Goal: Transaction & Acquisition: Obtain resource

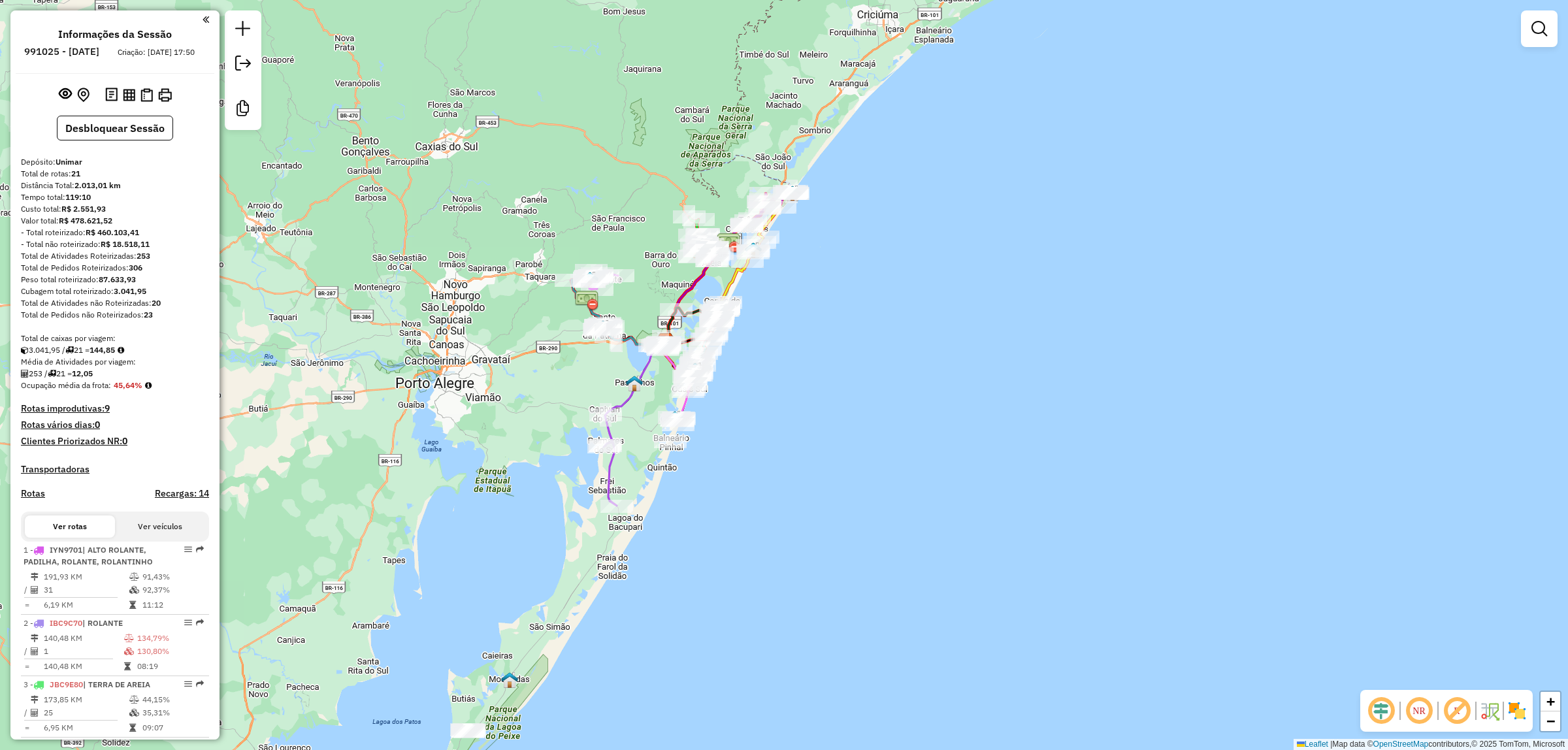
select select "*********"
click at [140, 88] on img at bounding box center [147, 95] width 12 height 14
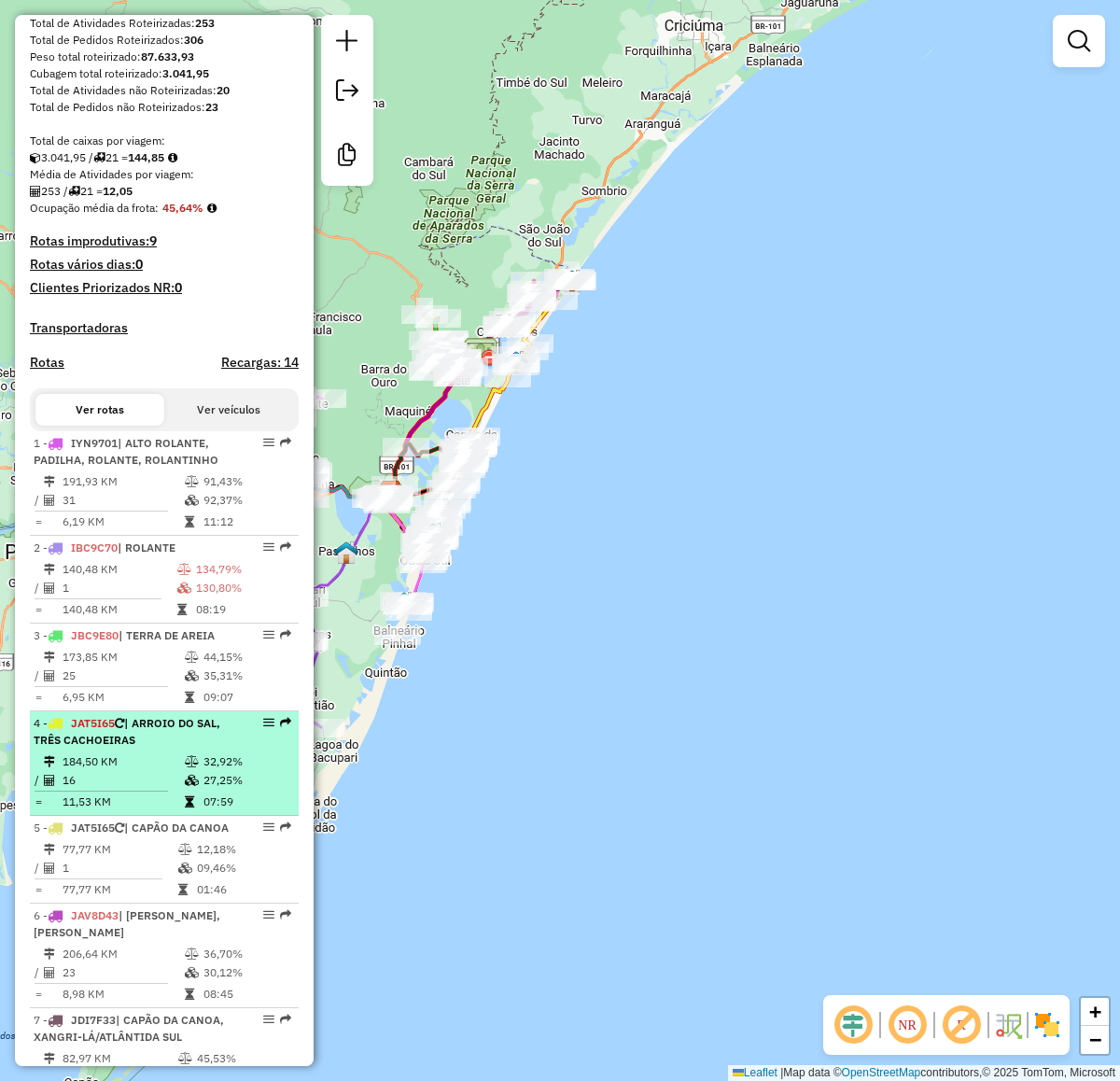
scroll to position [350, 0]
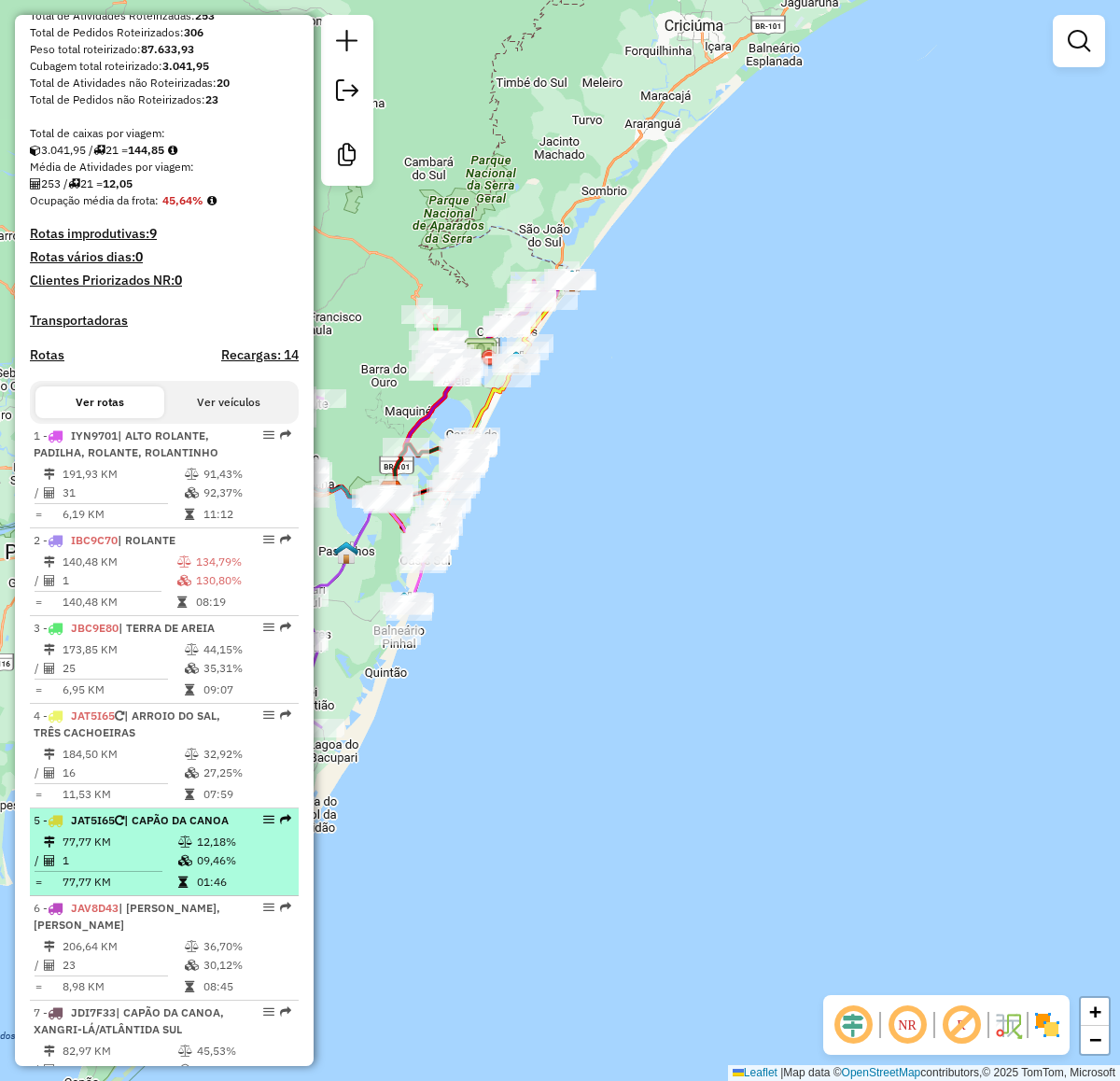
click at [126, 829] on div "5 - JAT5I65 | CAPÃO DA CANOA" at bounding box center [132, 820] width 198 height 17
select select "*********"
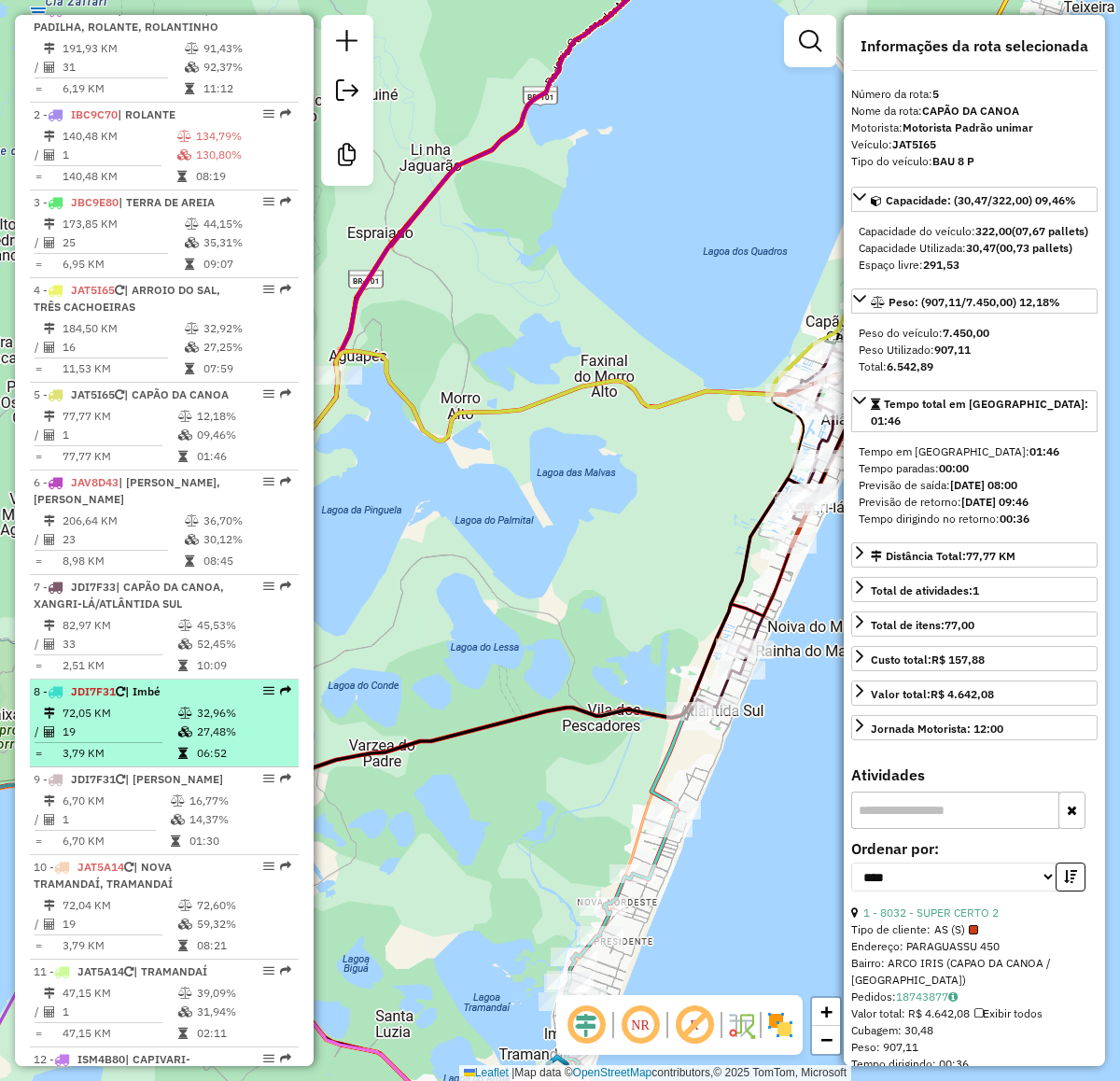
scroll to position [817, 0]
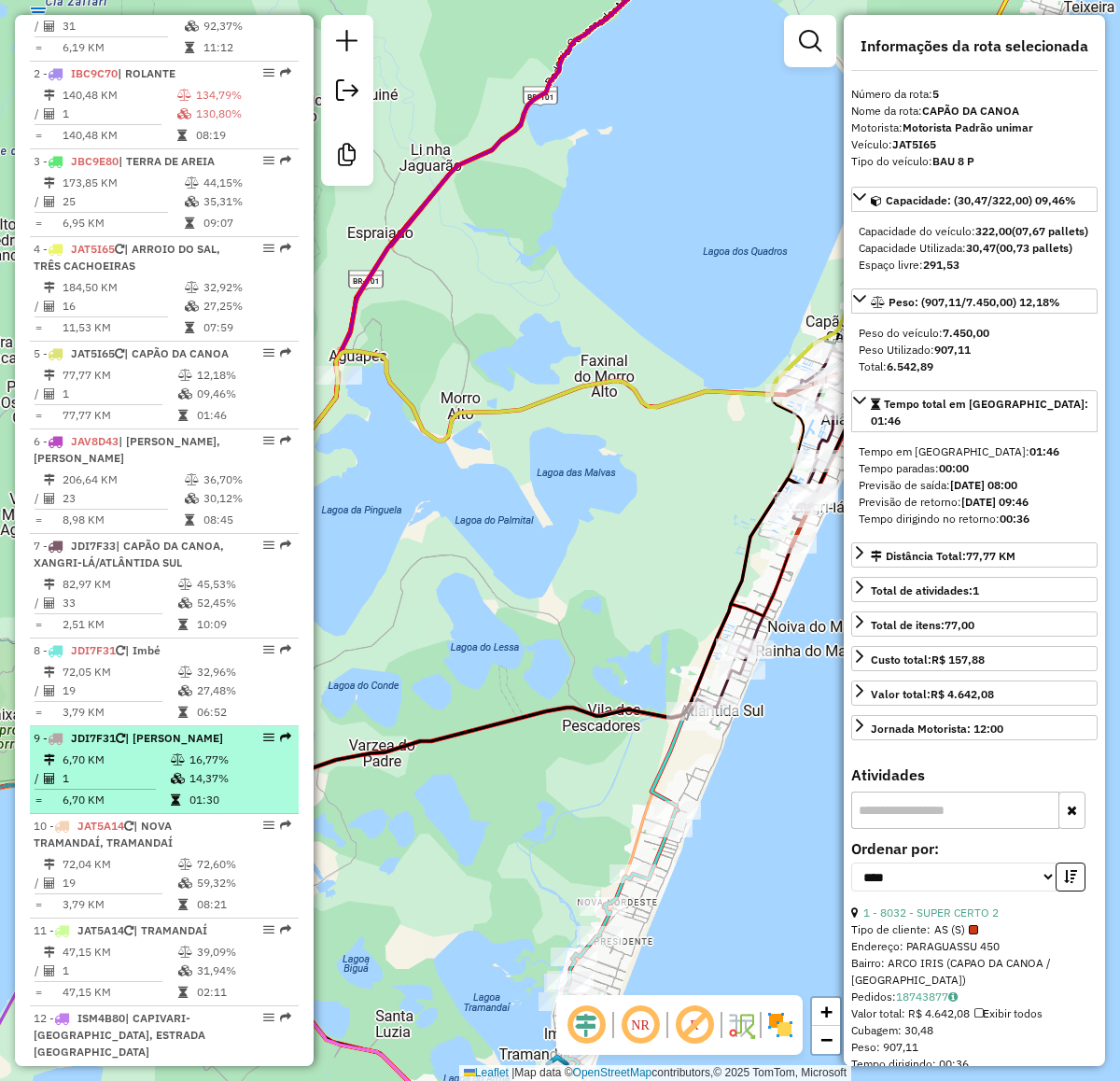
click at [137, 769] on td "6,70 KM" at bounding box center [115, 760] width 108 height 19
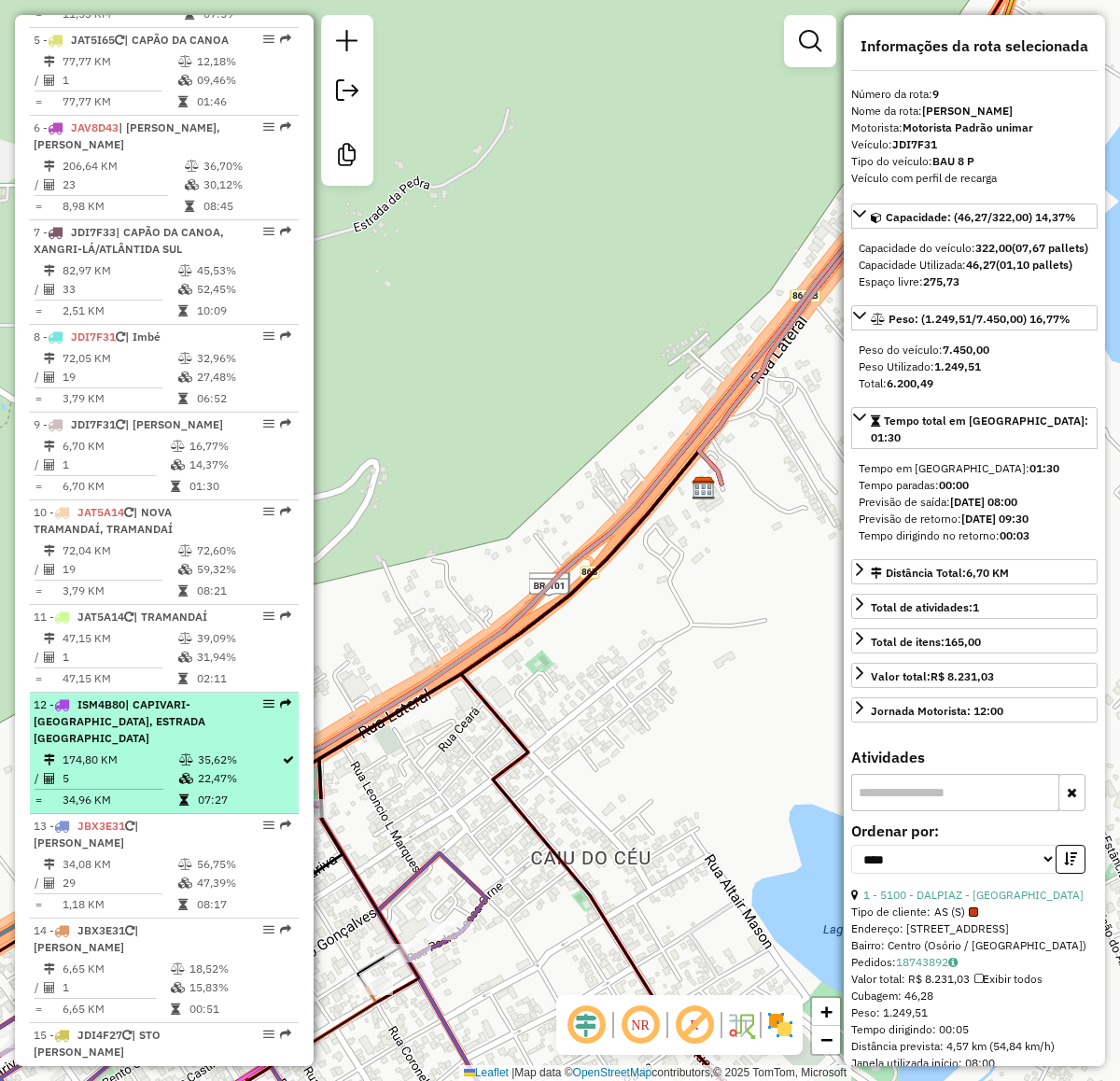
scroll to position [1167, 0]
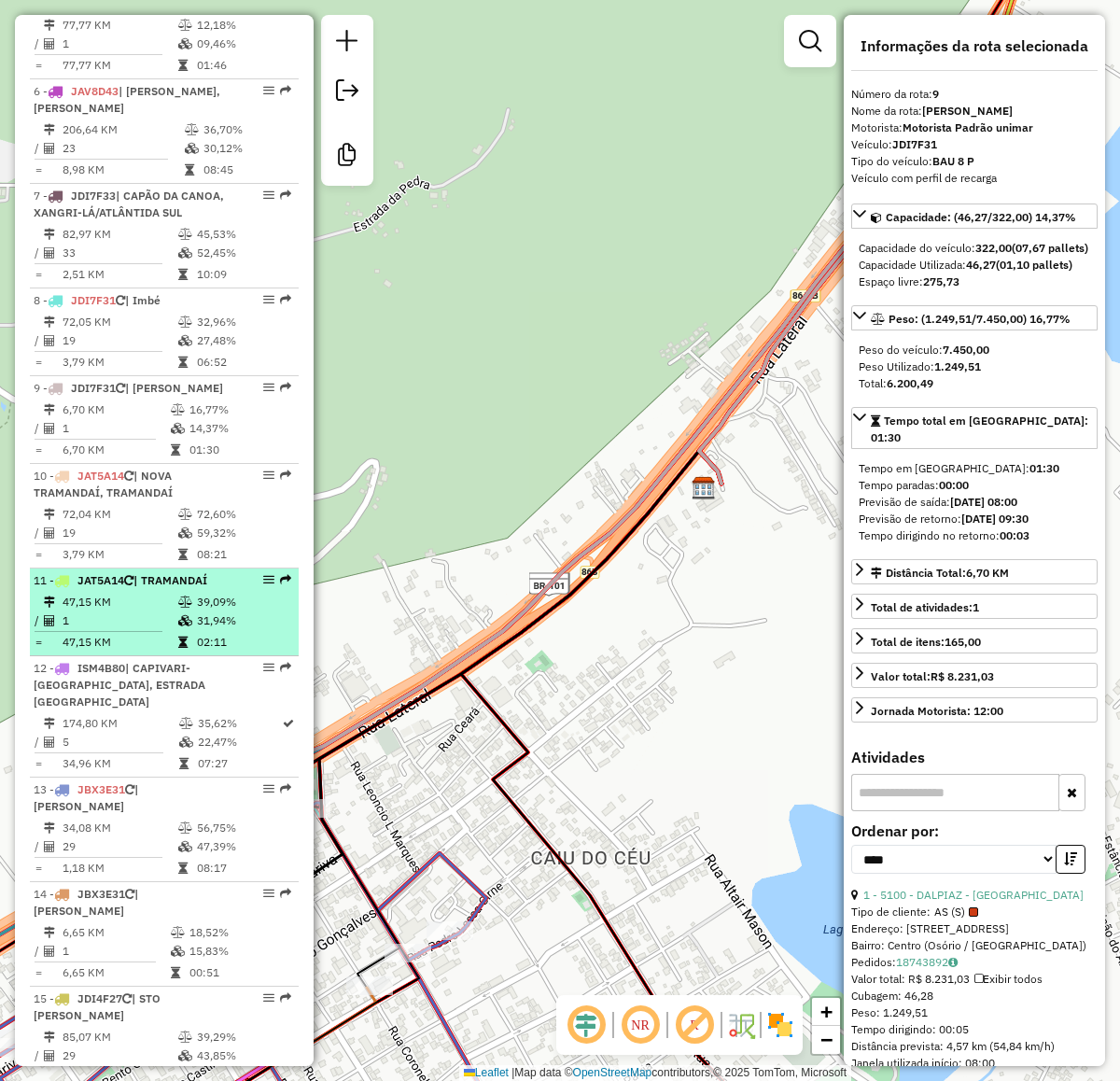
click at [129, 612] on td "47,15 KM" at bounding box center [119, 602] width 116 height 19
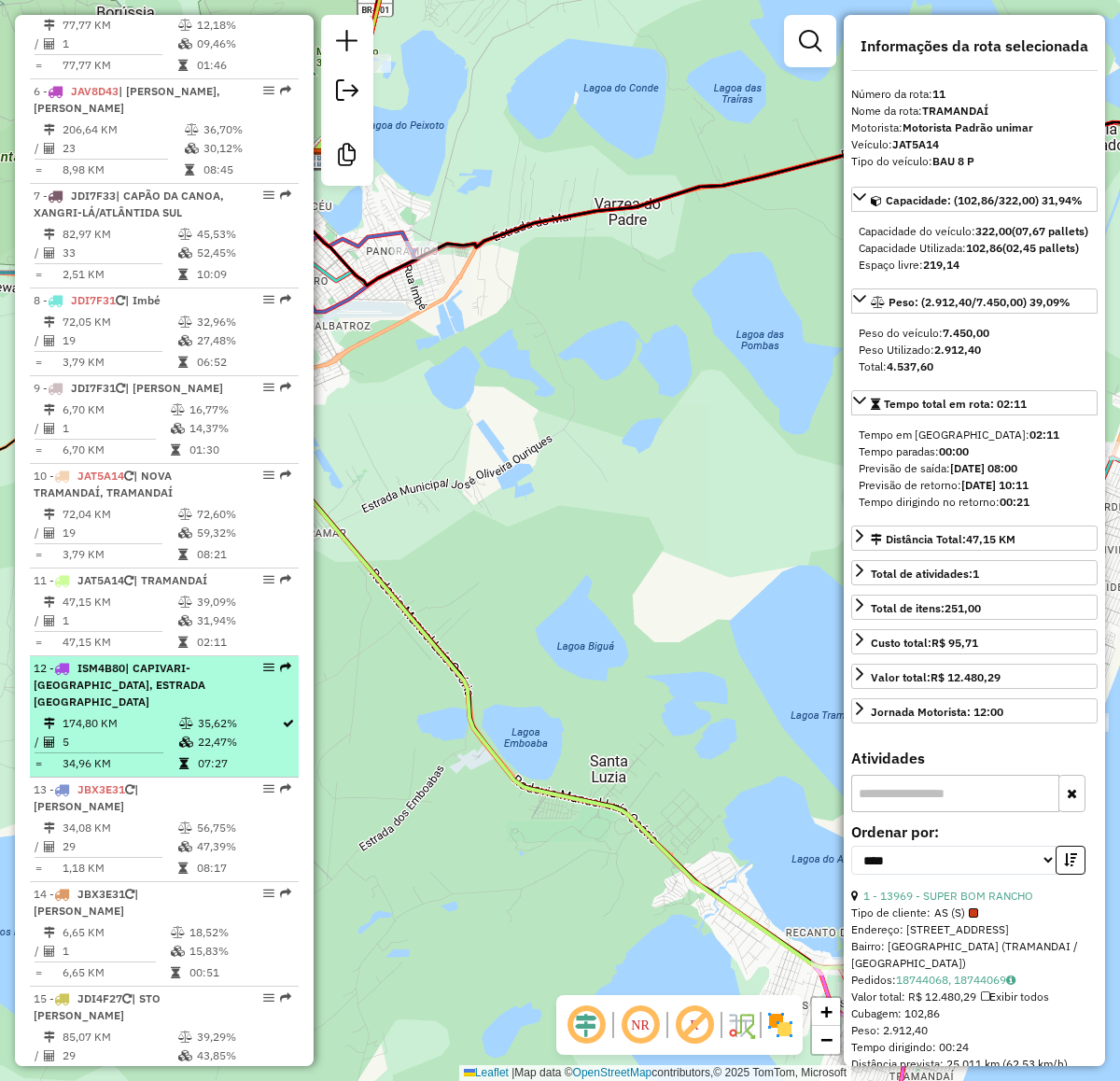
scroll to position [1284, 0]
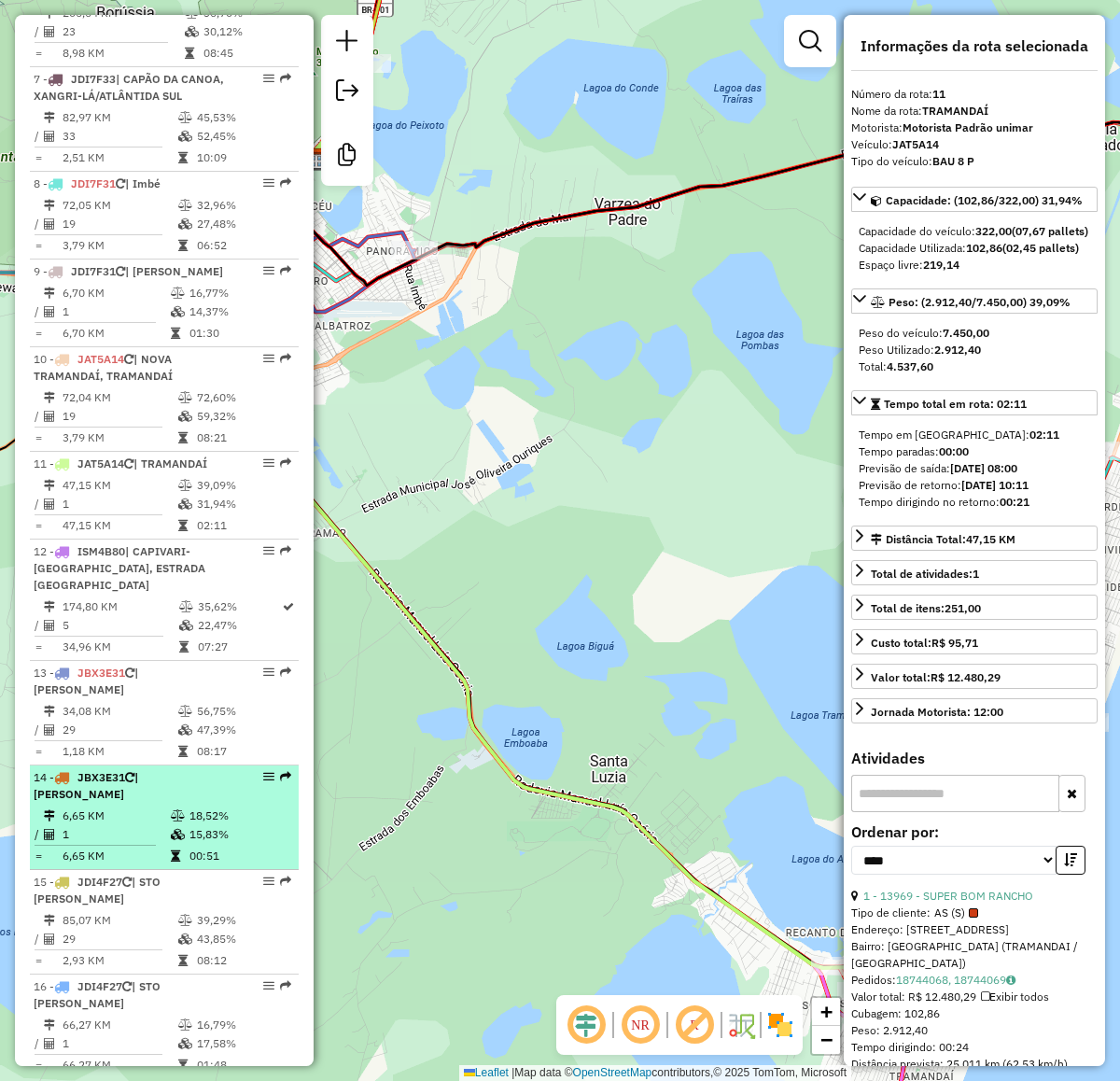
click at [142, 825] on td "1" at bounding box center [115, 834] width 108 height 19
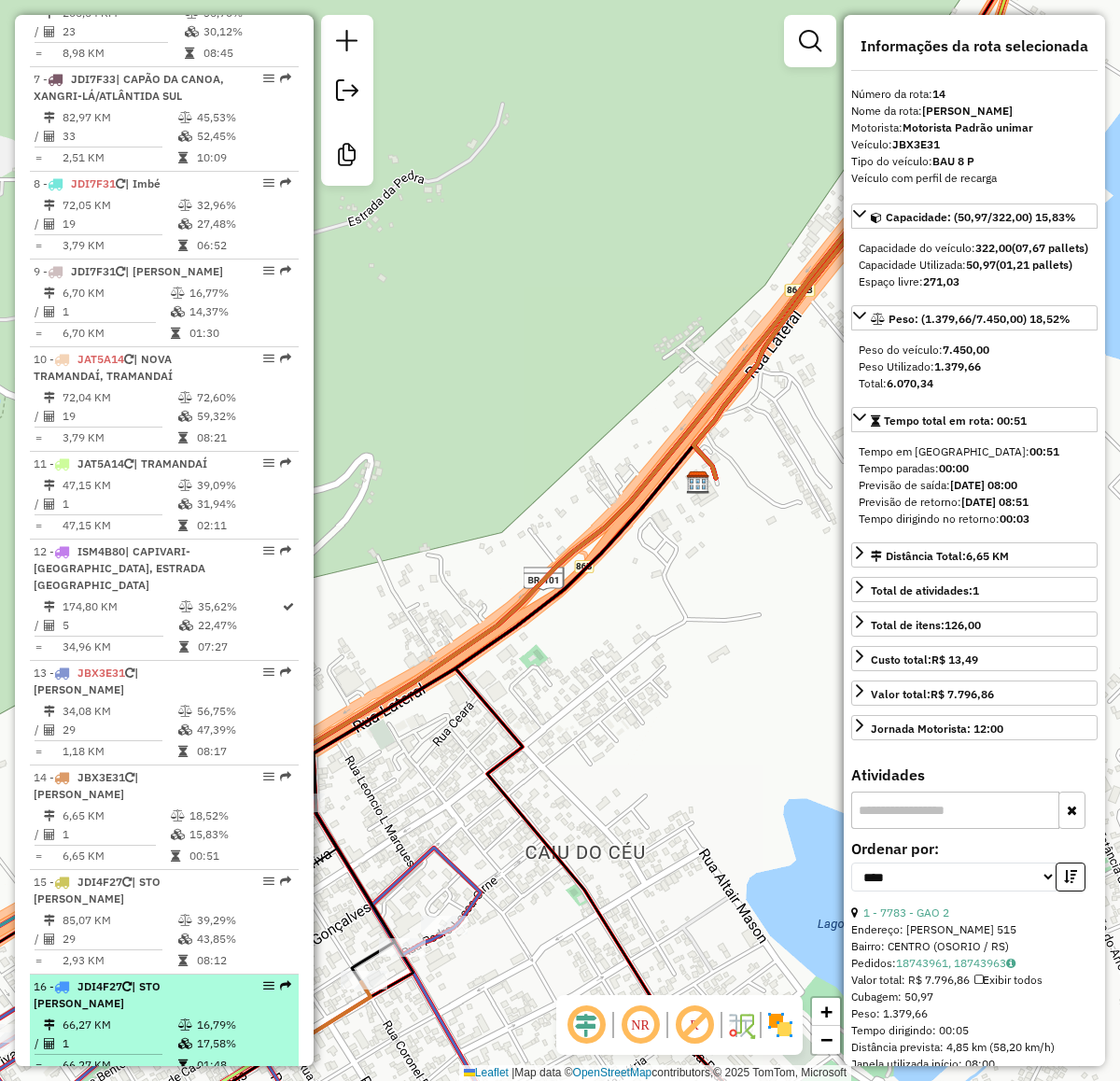
click at [131, 981] on icon at bounding box center [128, 987] width 10 height 12
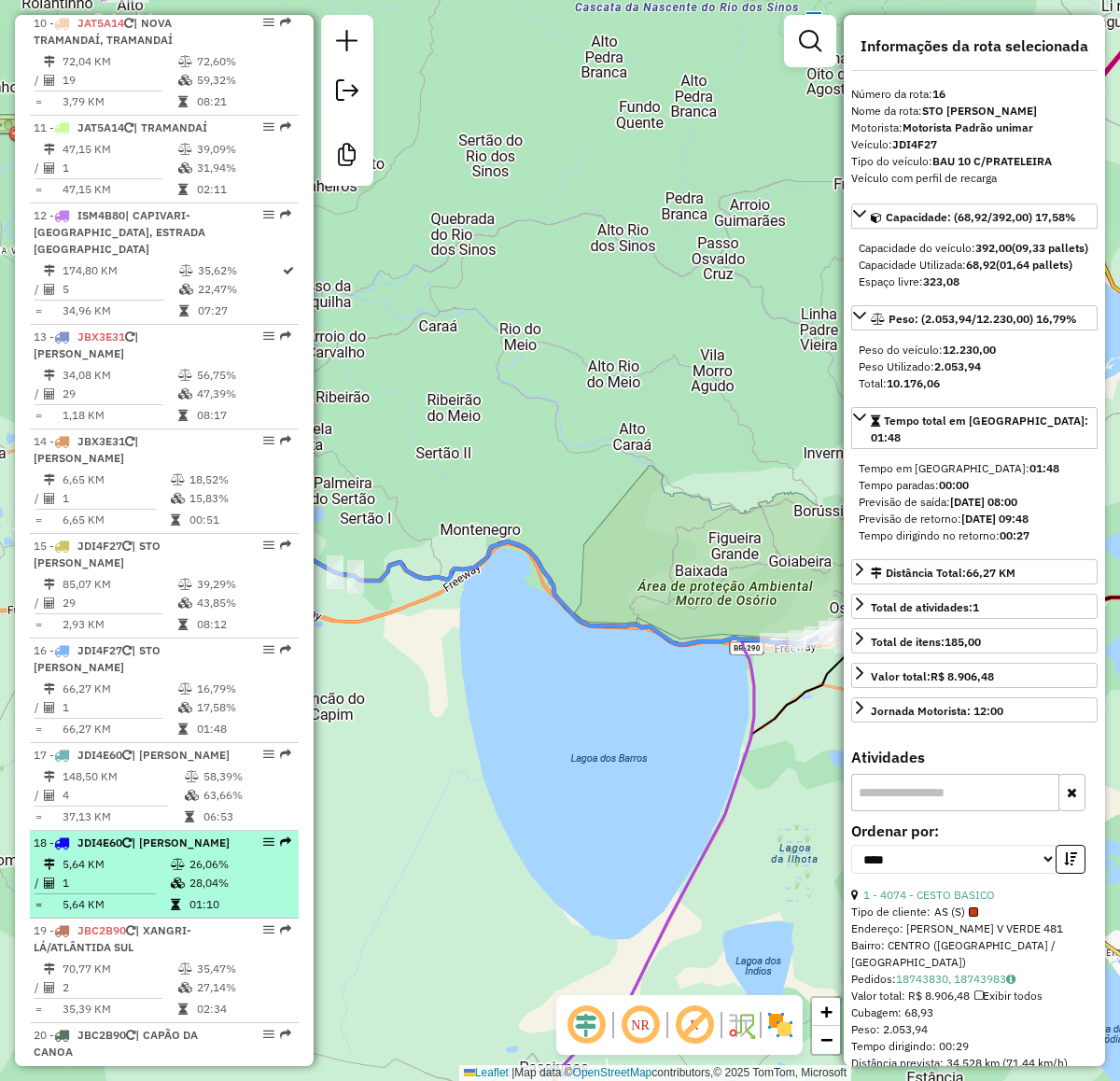
scroll to position [1633, 0]
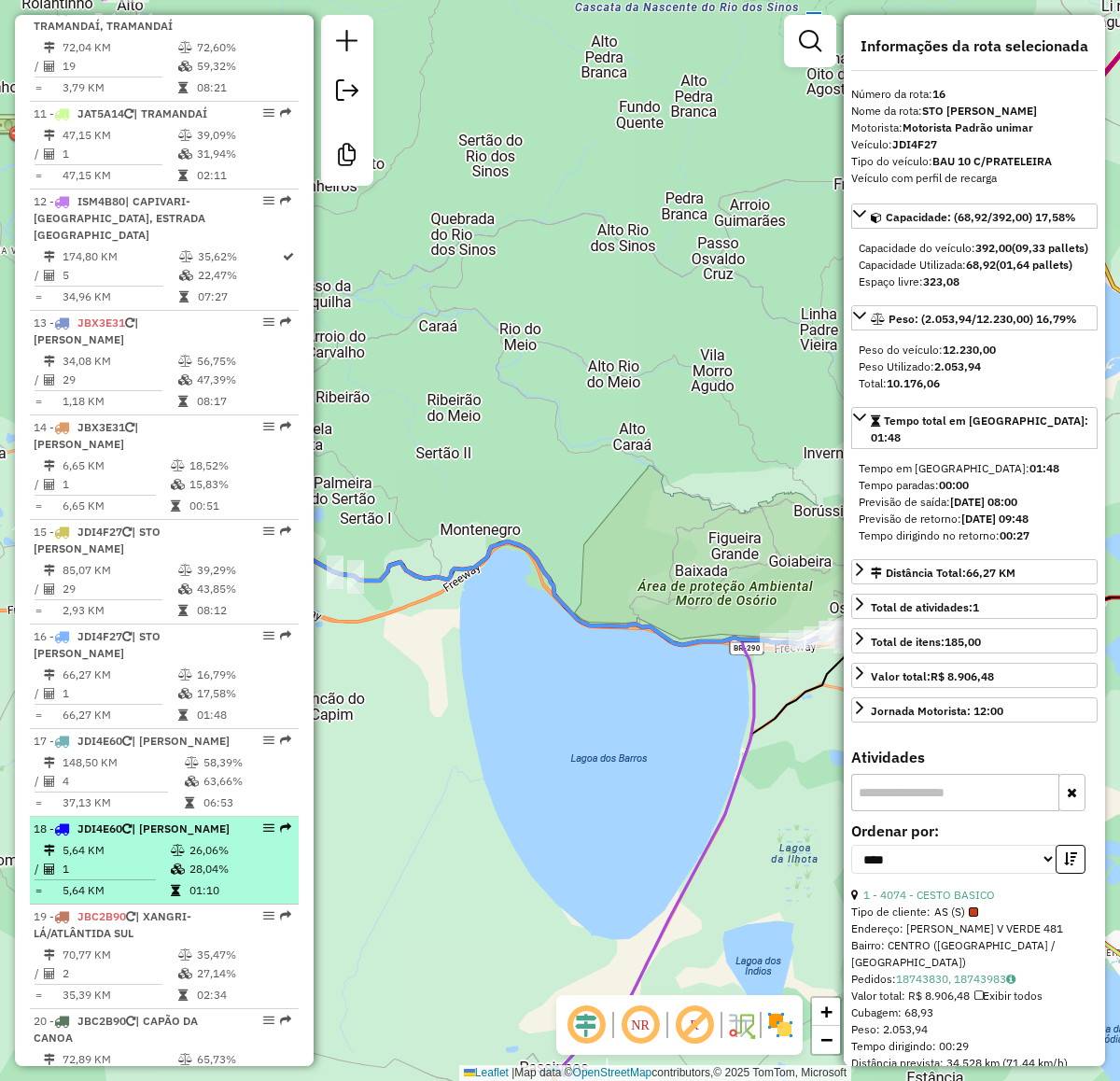
drag, startPoint x: 140, startPoint y: 831, endPoint x: 150, endPoint y: 831, distance: 10.0
click at [142, 841] on td "5,64 KM" at bounding box center [115, 850] width 108 height 19
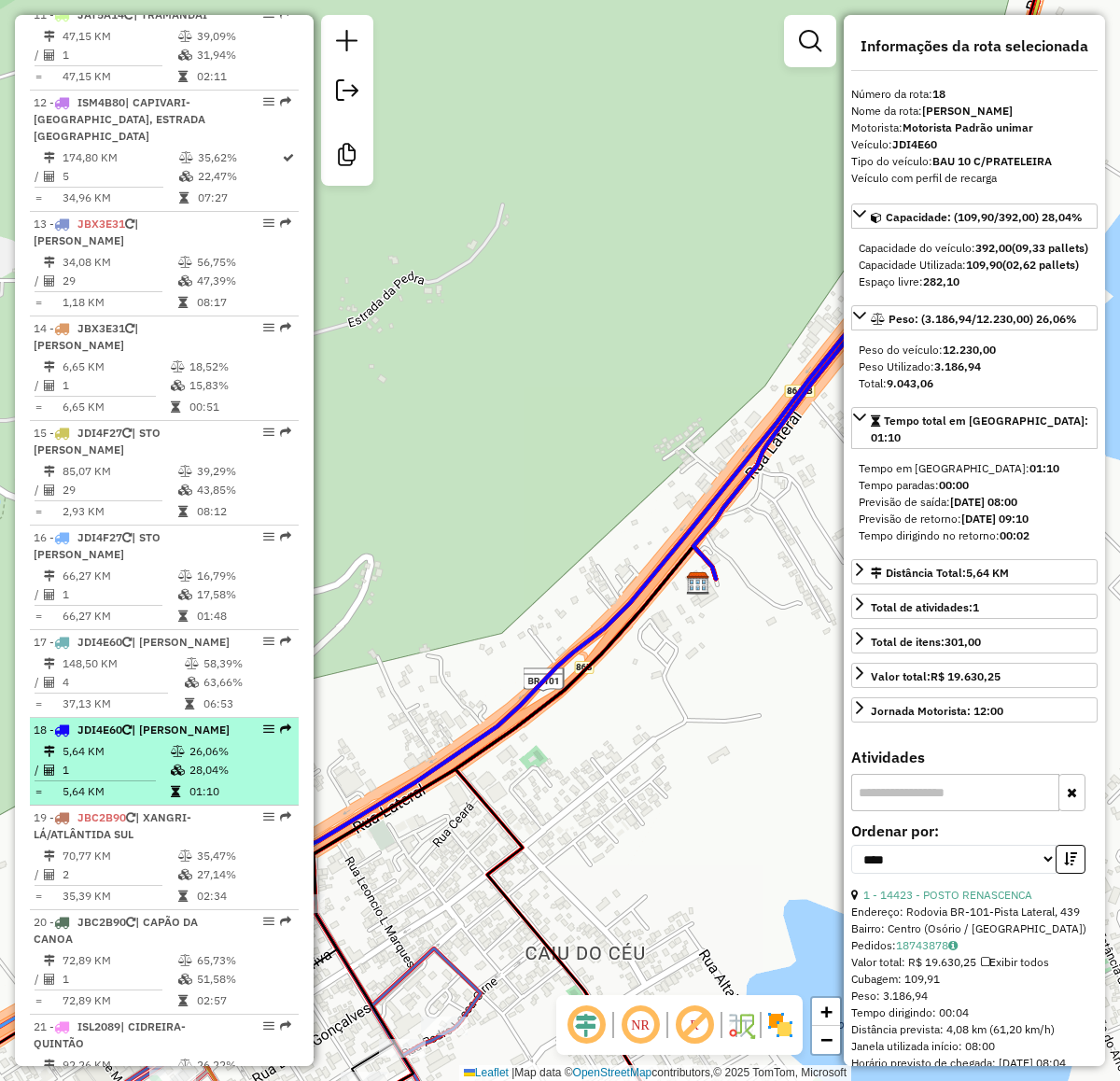
scroll to position [1867, 0]
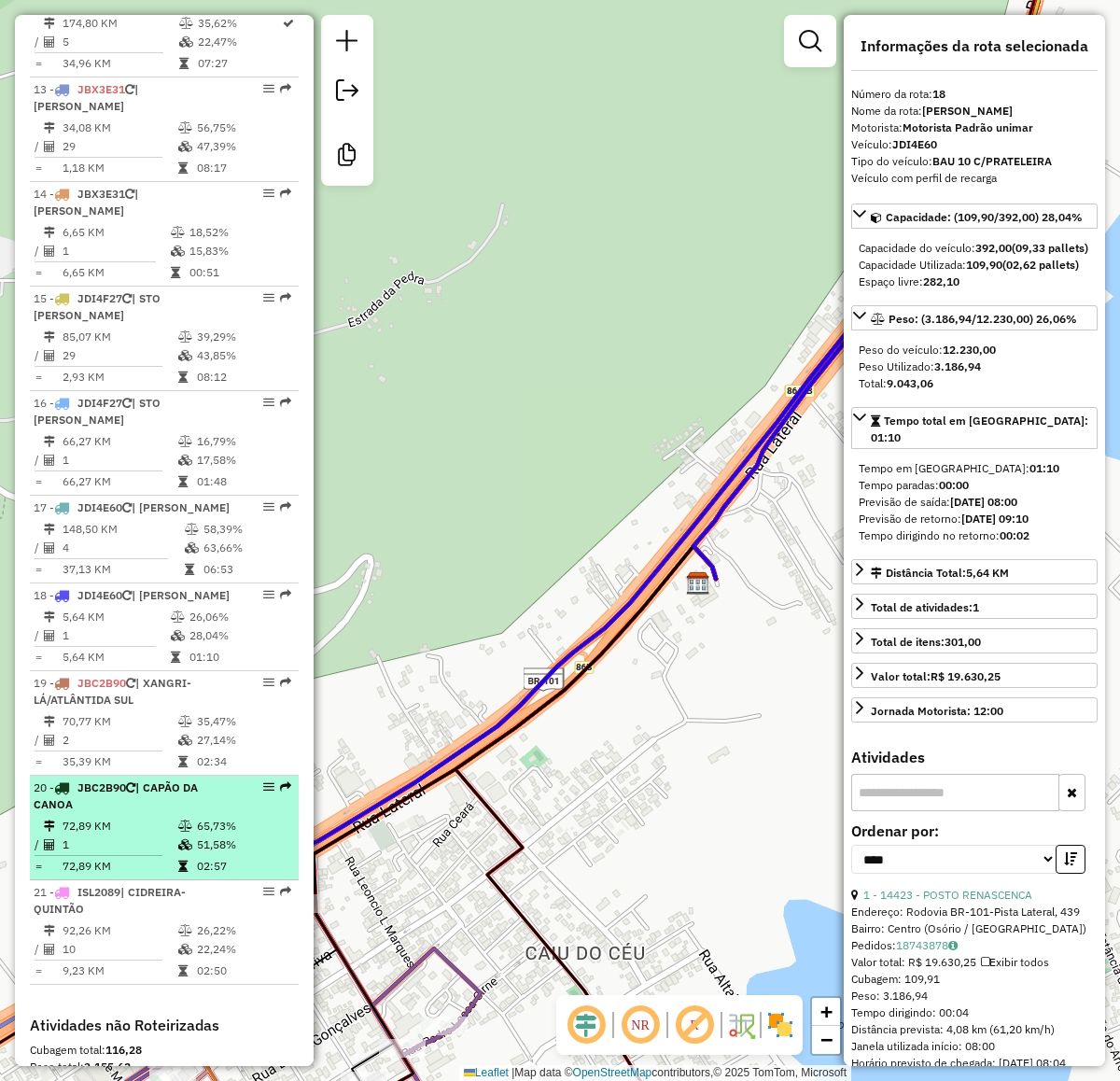
click at [190, 817] on td at bounding box center [186, 826] width 19 height 19
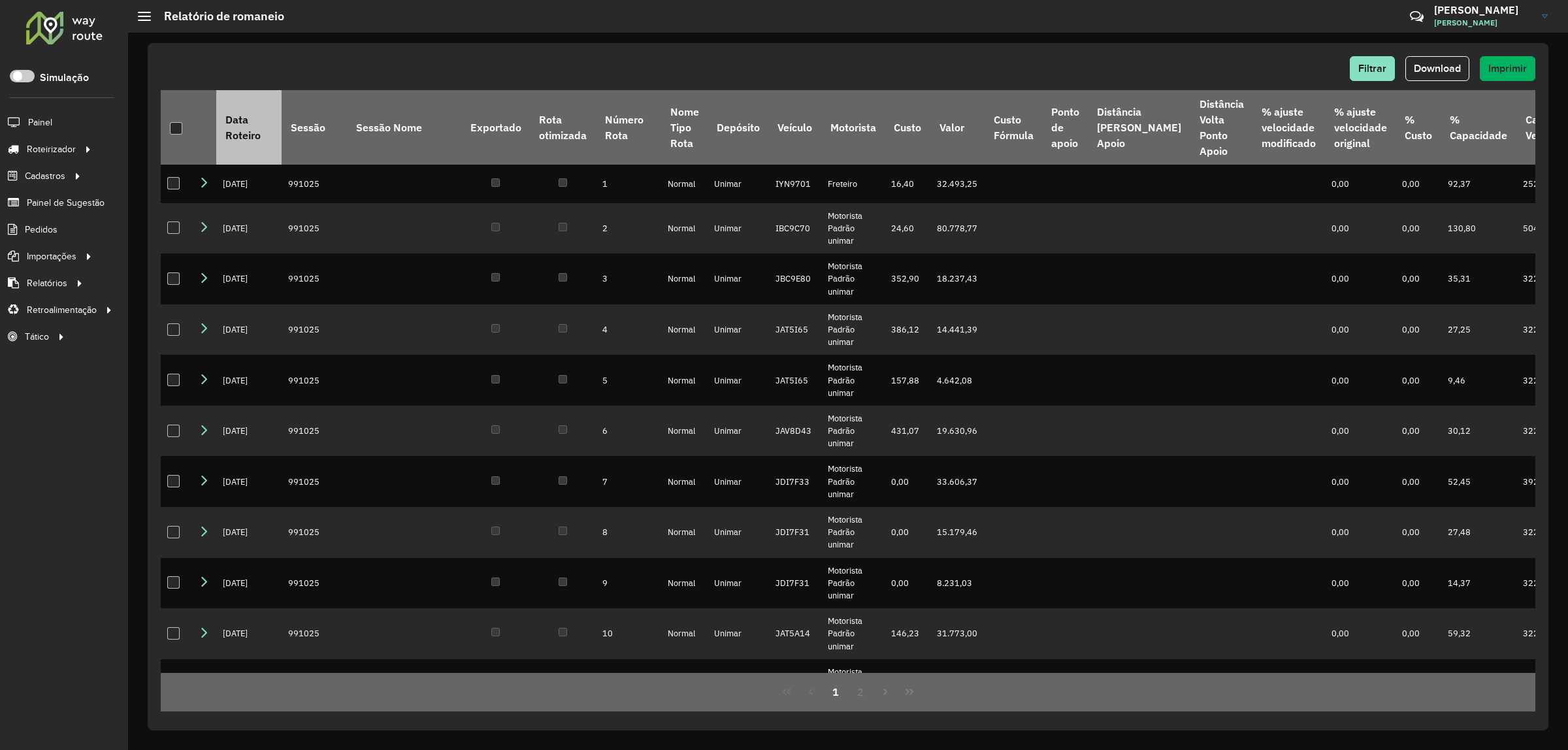
drag, startPoint x: 183, startPoint y: 125, endPoint x: 258, endPoint y: 133, distance: 75.4
click at [178, 125] on th at bounding box center [177, 127] width 31 height 74
click at [178, 134] on div at bounding box center [176, 128] width 12 height 12
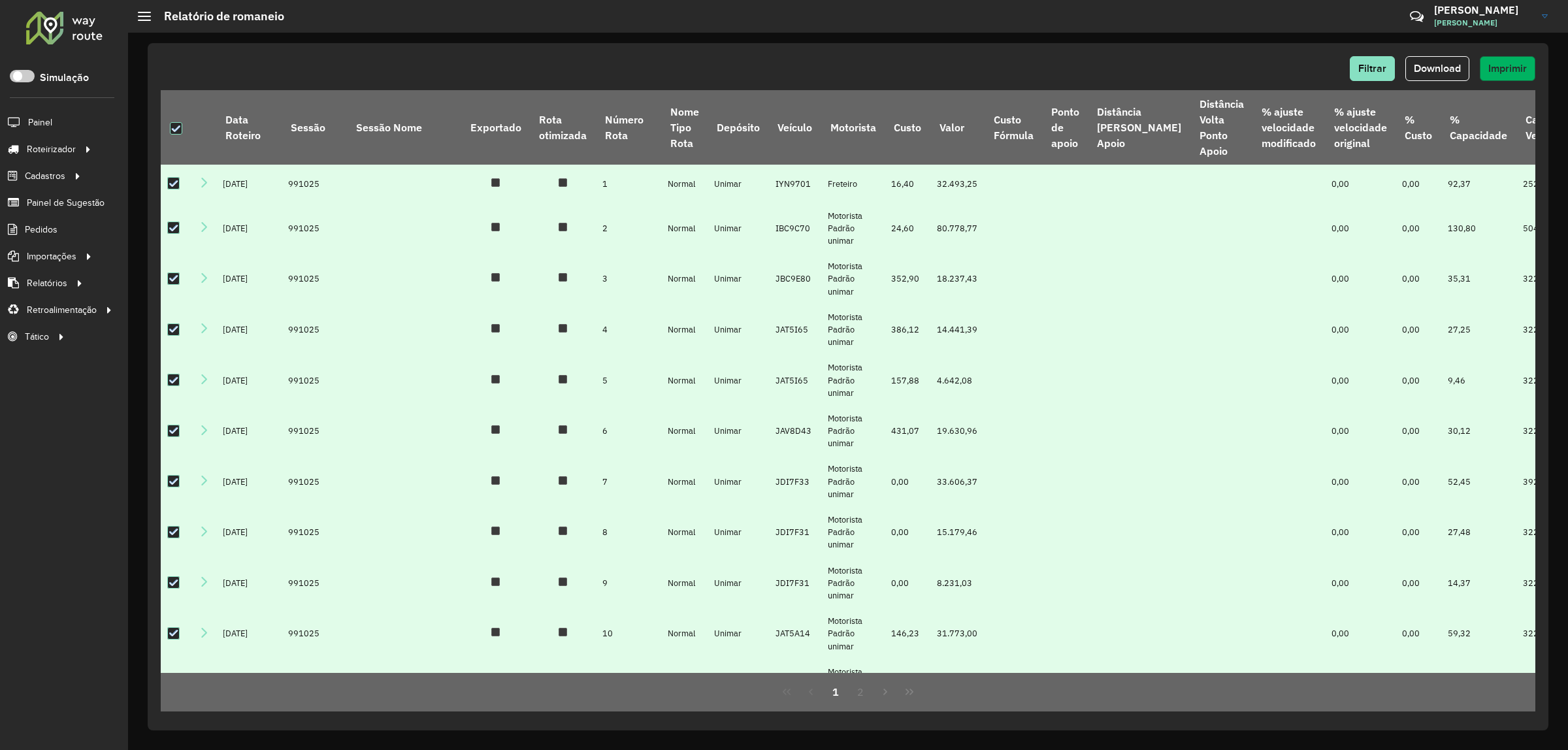
click at [1505, 69] on span "Imprimir" at bounding box center [1507, 68] width 39 height 11
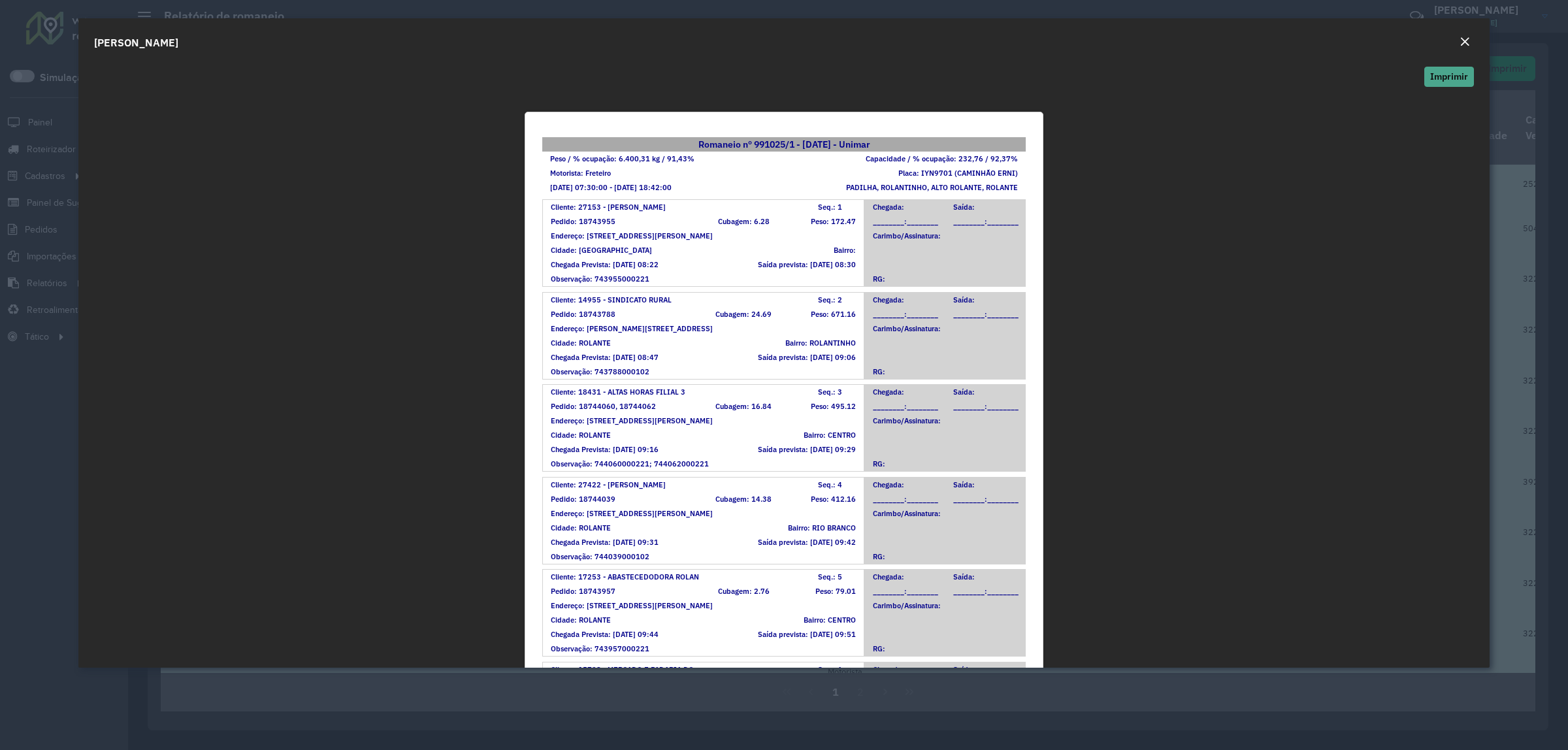
drag, startPoint x: 1413, startPoint y: 64, endPoint x: 1436, endPoint y: 70, distance: 23.8
click at [1423, 67] on div "Imprimir Romaneio nº 991025/1 - 19/08/2025 - Unimar Peso / % ocupação: 6.400,31…" at bounding box center [784, 364] width 1411 height 606
click at [1456, 76] on button "Imprimir" at bounding box center [1449, 77] width 50 height 20
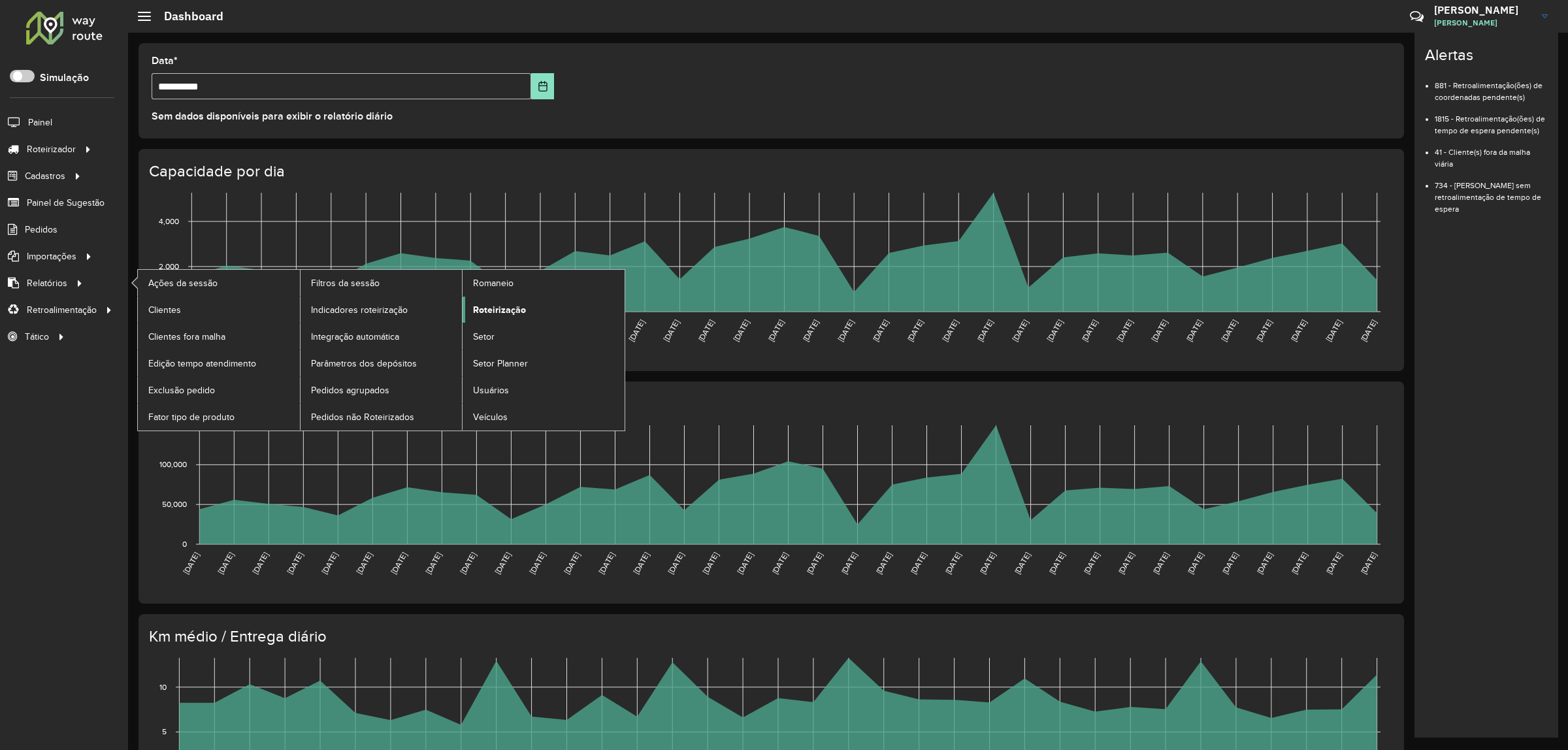
click at [513, 307] on span "Roteirização" at bounding box center [500, 310] width 53 height 14
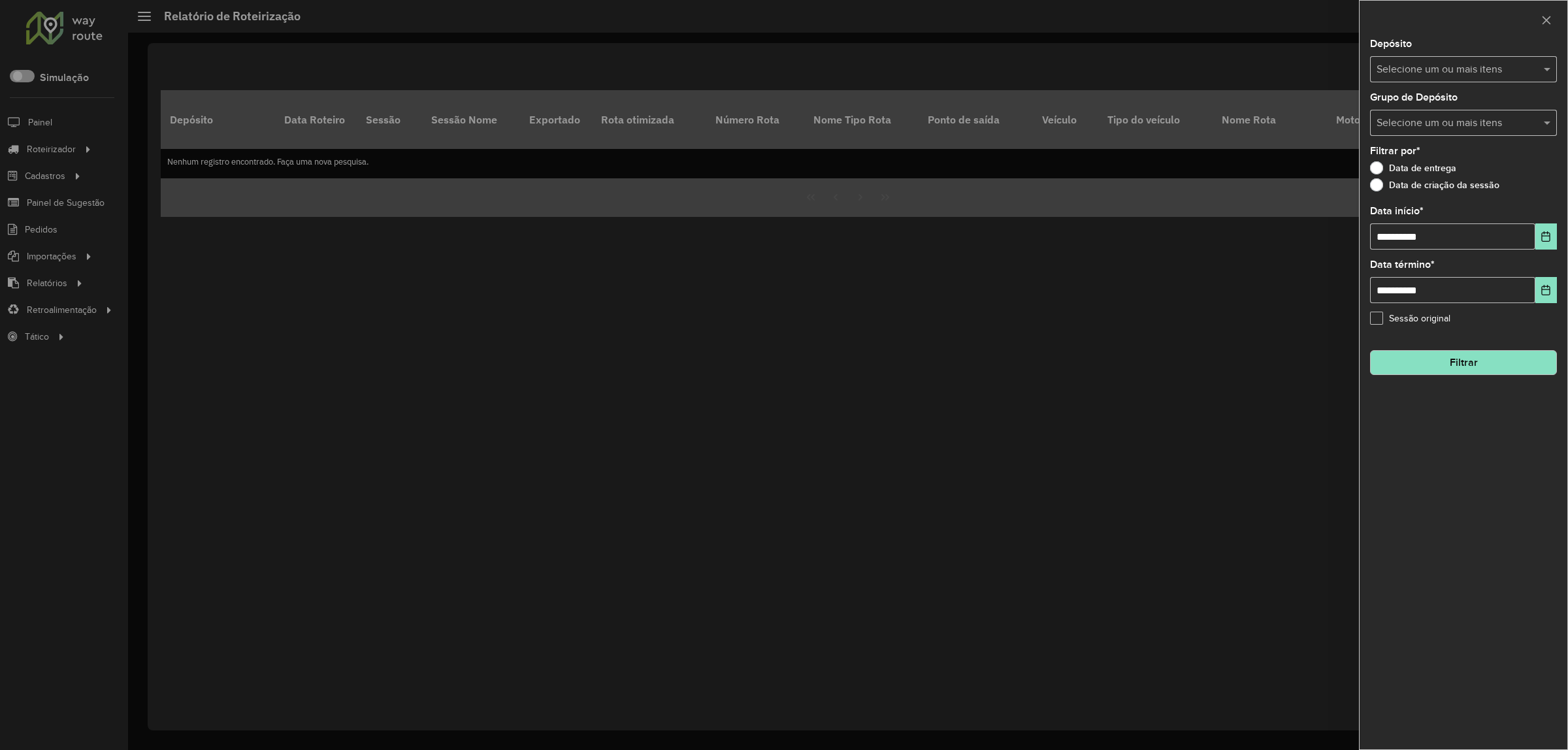
click at [1477, 59] on div "Selecione um ou mais itens" at bounding box center [1464, 69] width 187 height 26
click at [1445, 139] on div "Unimar" at bounding box center [1464, 135] width 185 height 22
click at [1524, 183] on div "Data de criação da sessão" at bounding box center [1464, 188] width 187 height 16
click at [1520, 123] on input "text" at bounding box center [1457, 123] width 167 height 16
drag, startPoint x: 1488, startPoint y: 192, endPoint x: 1510, endPoint y: 207, distance: 26.6
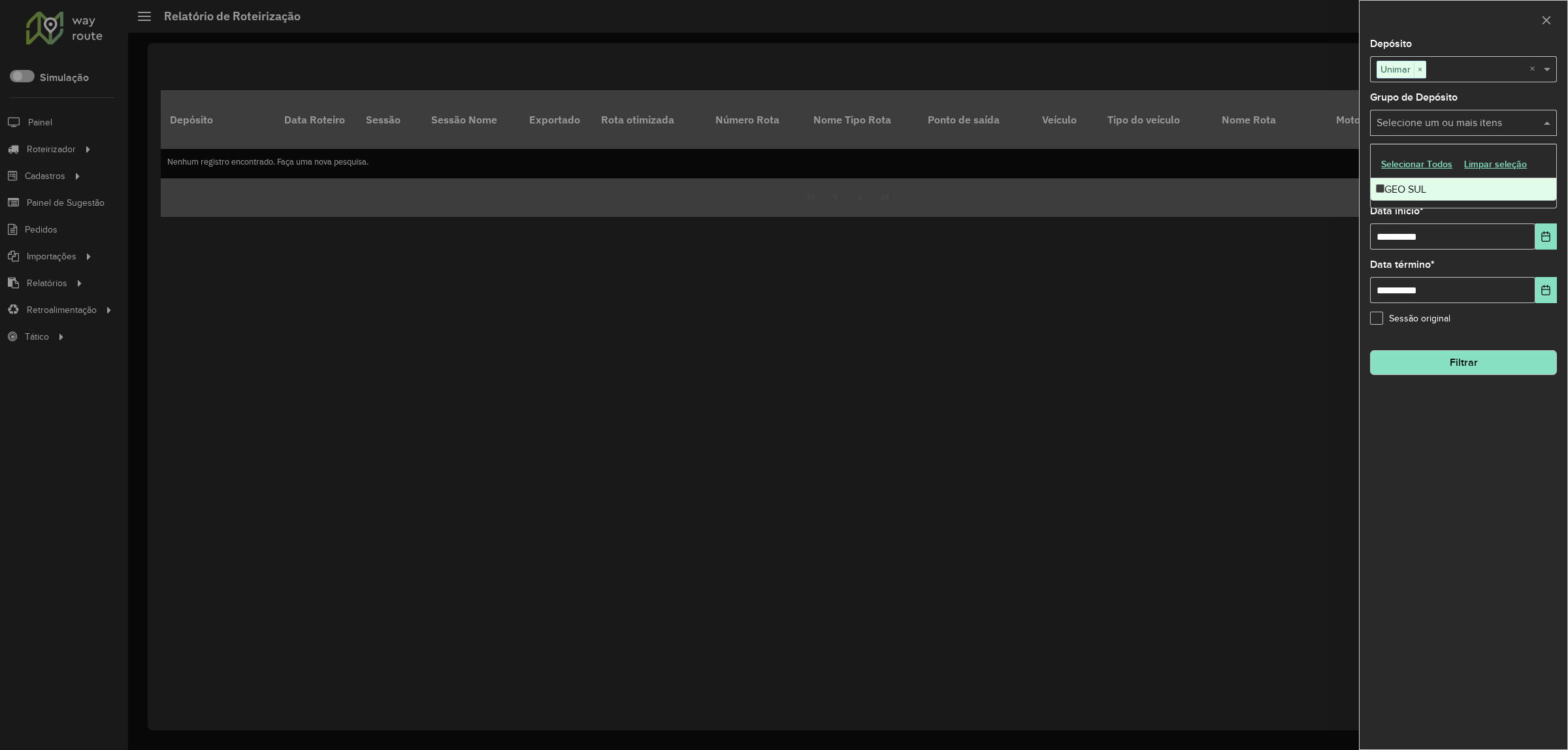
click at [1490, 192] on div "GEO SUL" at bounding box center [1464, 190] width 185 height 22
drag, startPoint x: 1536, startPoint y: 235, endPoint x: 1546, endPoint y: 243, distance: 12.8
click at [1541, 239] on button "Choose Date" at bounding box center [1546, 237] width 22 height 26
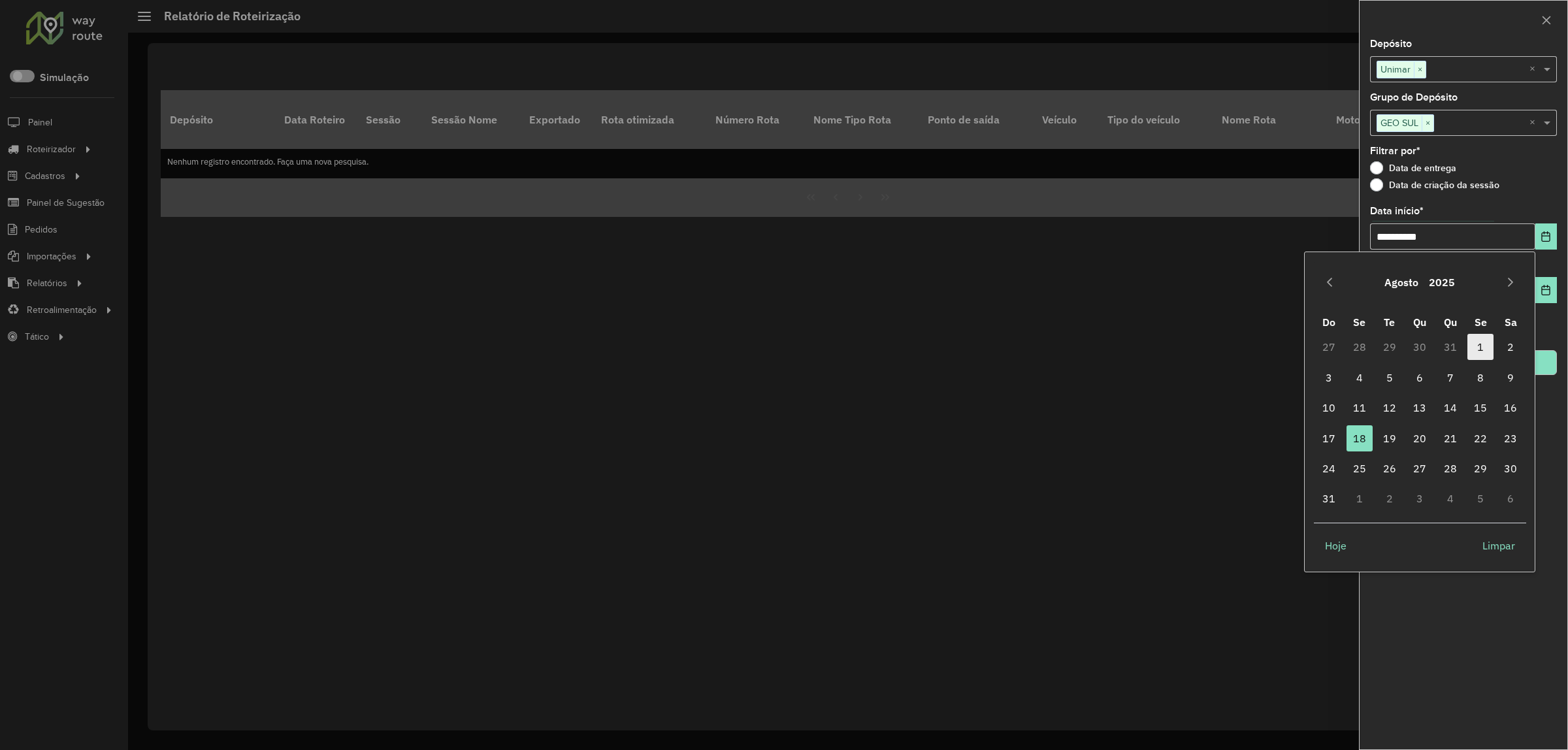
click at [1484, 338] on span "1" at bounding box center [1481, 347] width 26 height 26
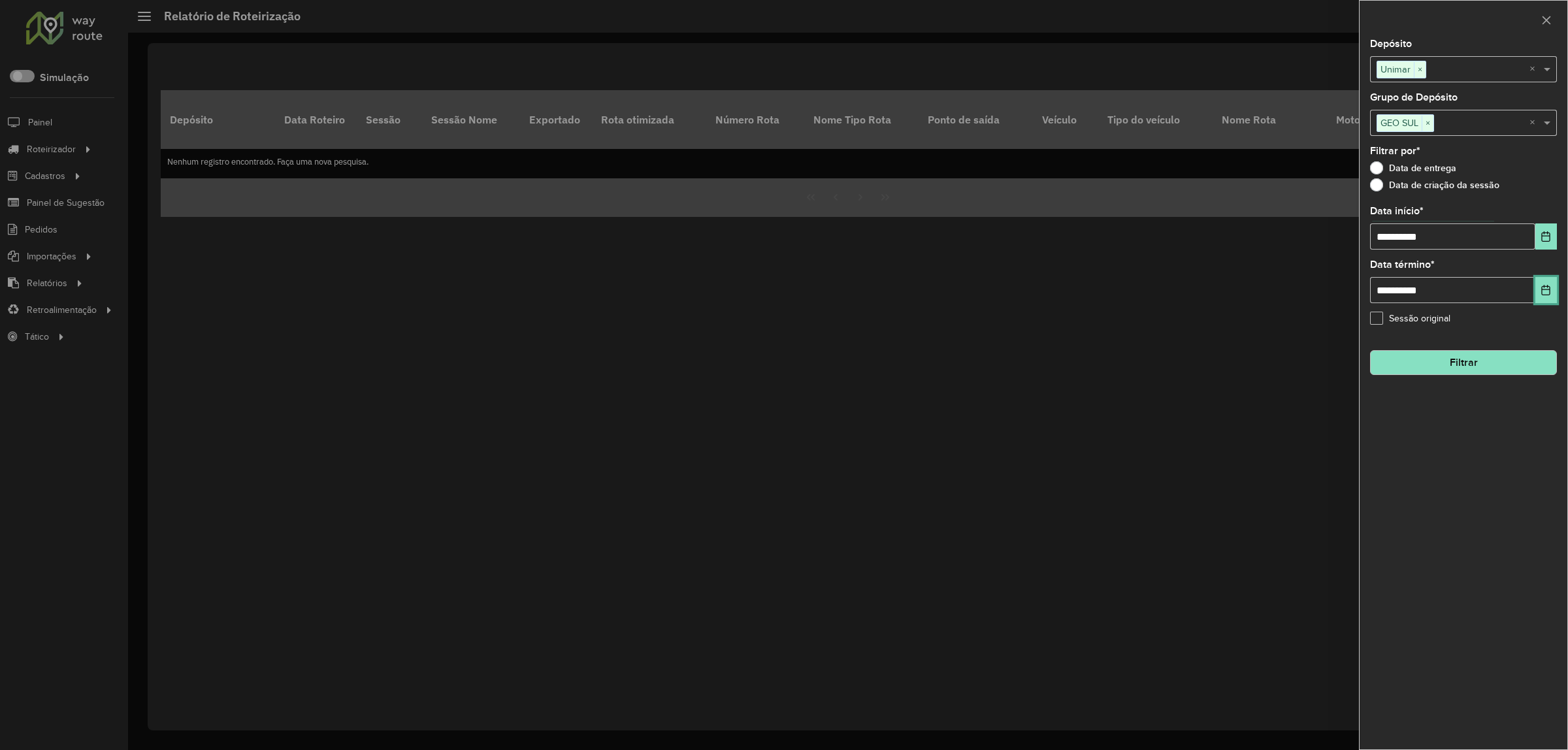
click at [1553, 292] on button "Choose Date" at bounding box center [1546, 290] width 22 height 26
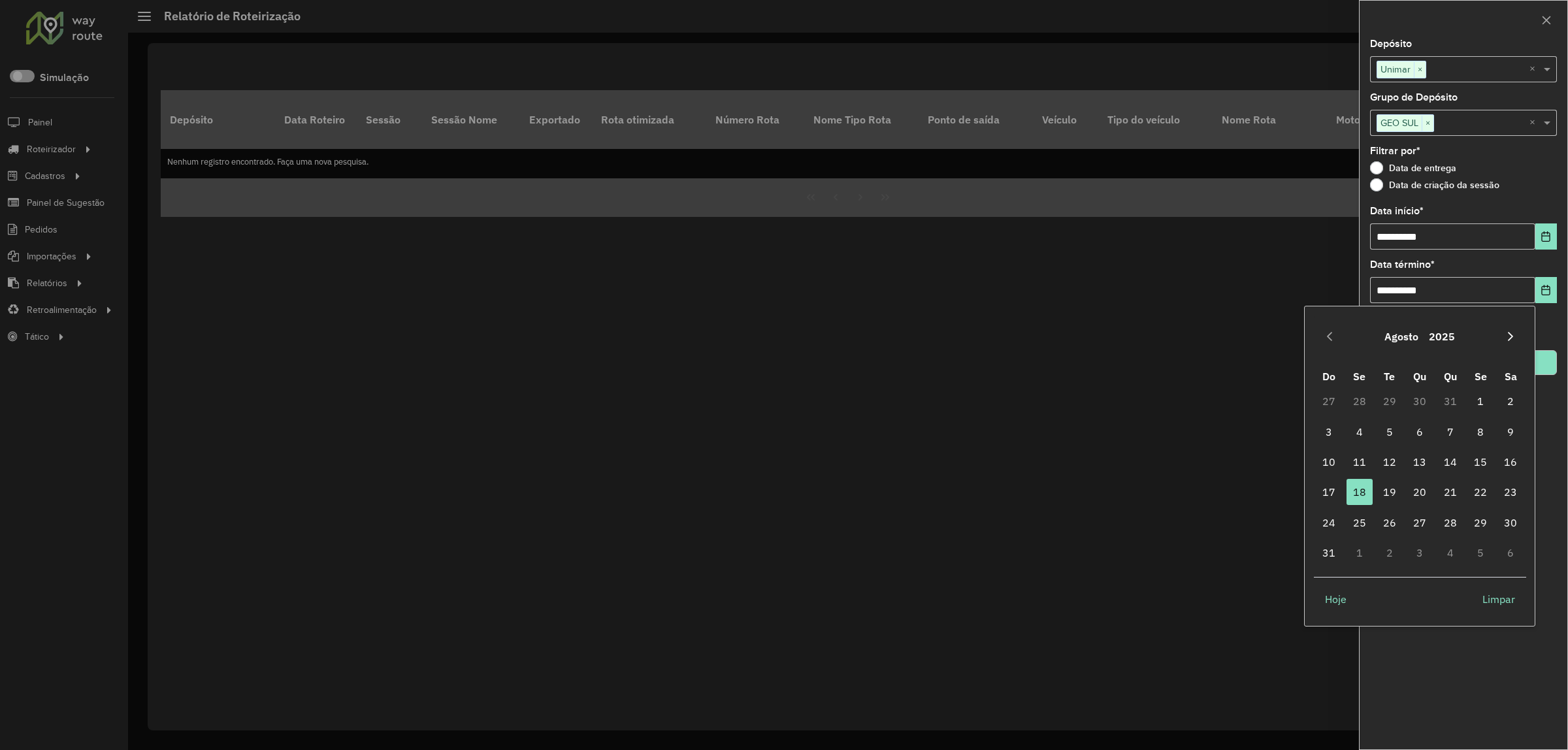
click at [1518, 344] on button "Next Month" at bounding box center [1511, 336] width 21 height 21
click at [1443, 487] on span "25" at bounding box center [1451, 492] width 26 height 26
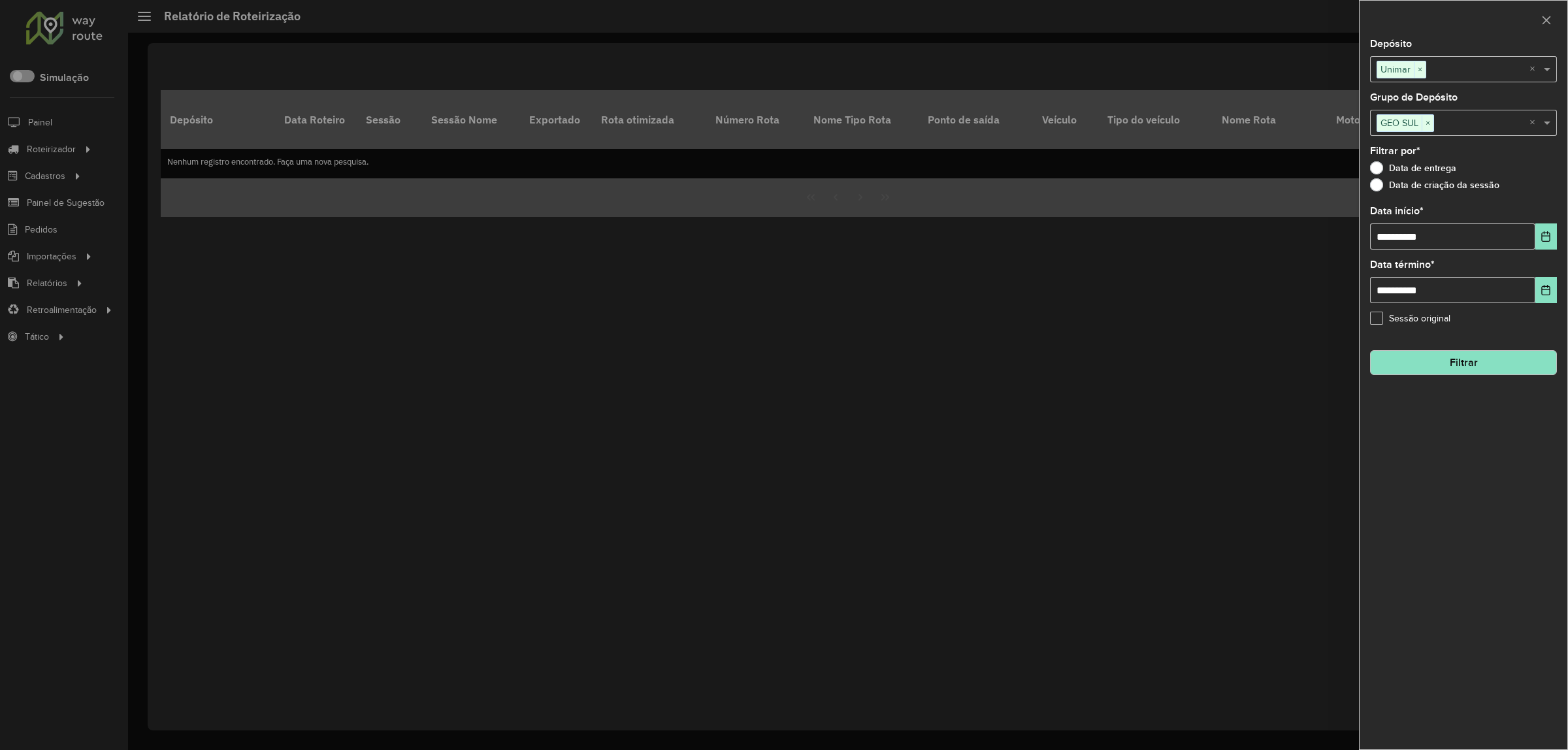
drag, startPoint x: 1552, startPoint y: 358, endPoint x: 1544, endPoint y: 360, distance: 8.2
click at [1550, 358] on button "Filtrar" at bounding box center [1464, 363] width 187 height 25
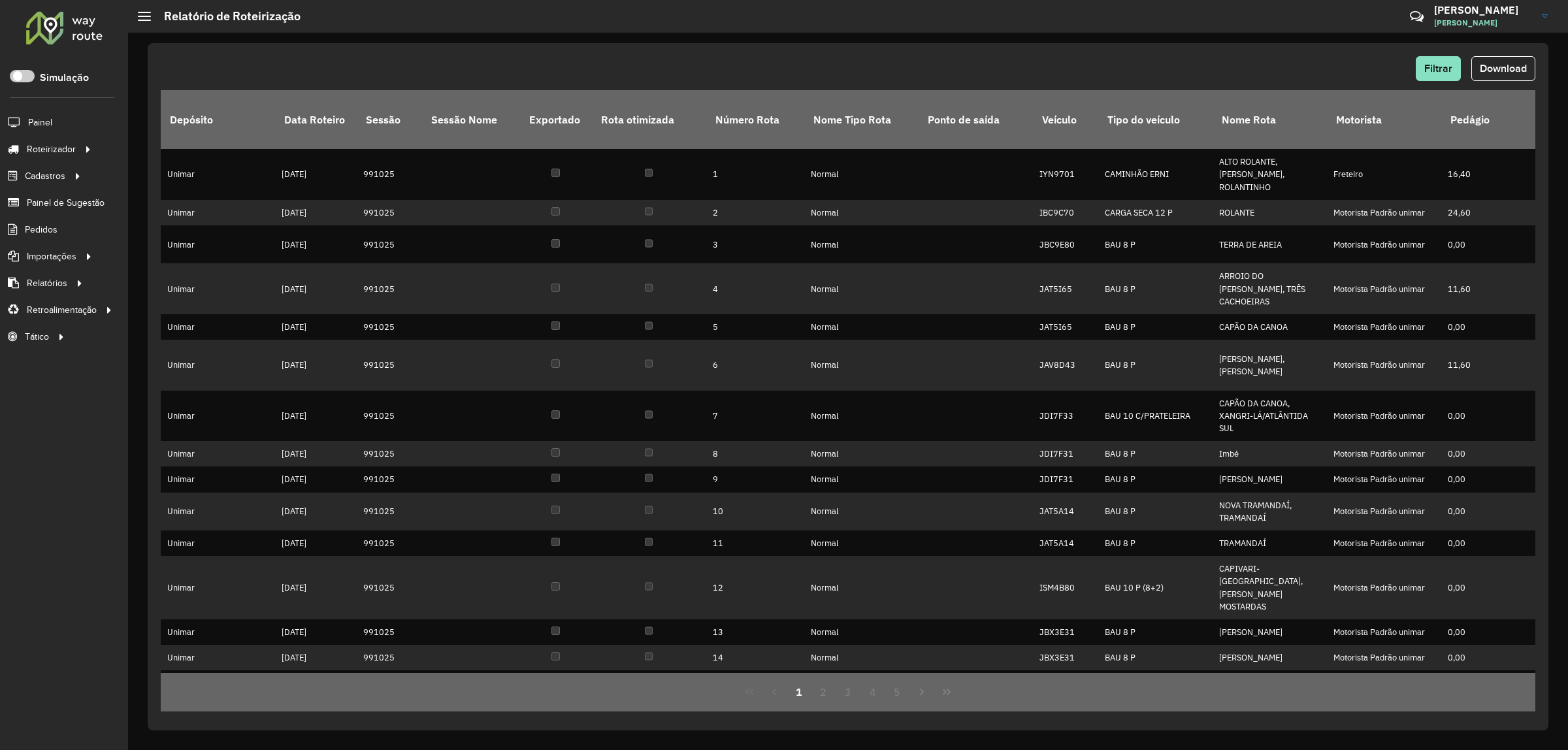
click at [1521, 80] on button "Download" at bounding box center [1503, 68] width 64 height 25
